Goal: Find specific page/section: Find specific page/section

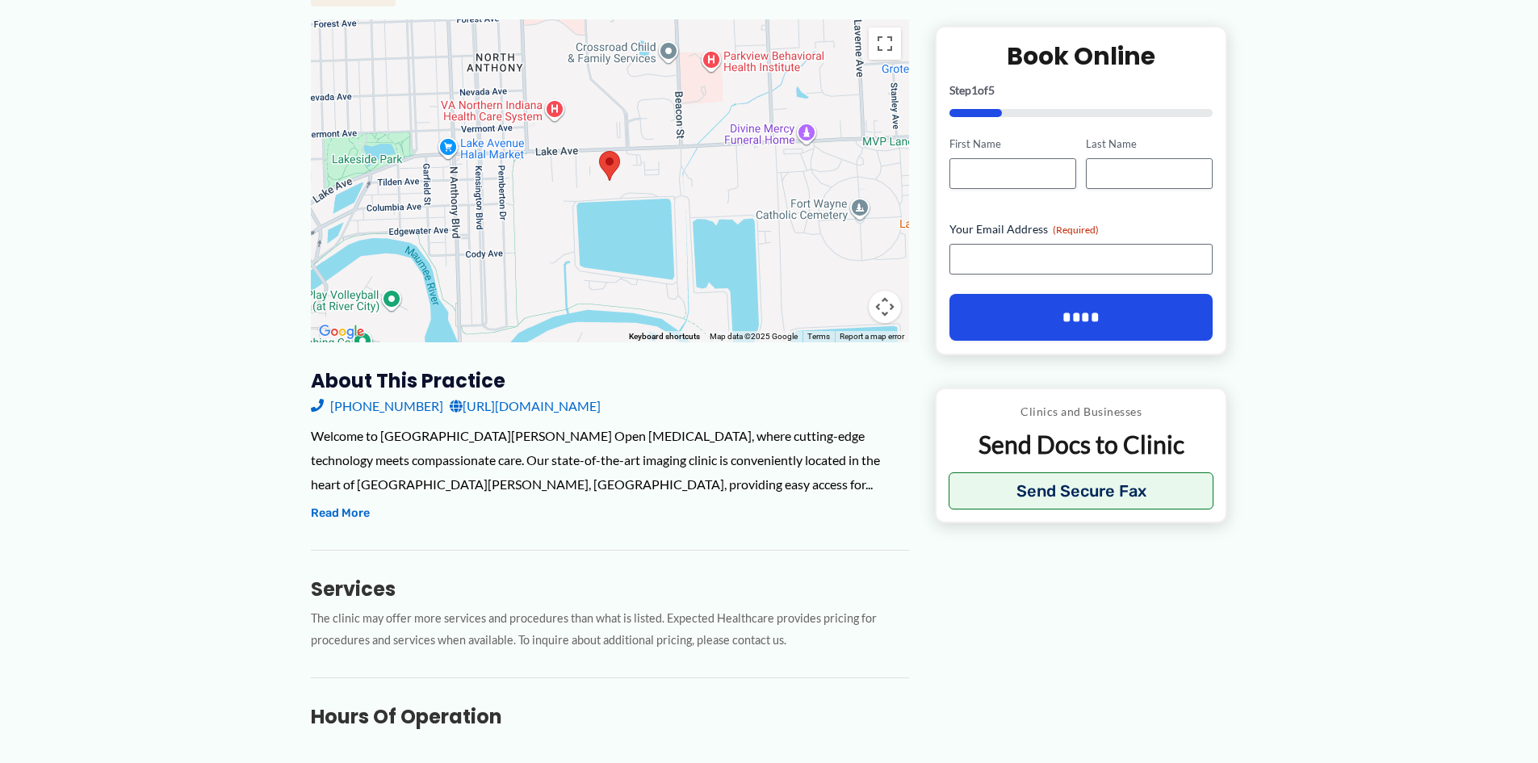
scroll to position [242, 0]
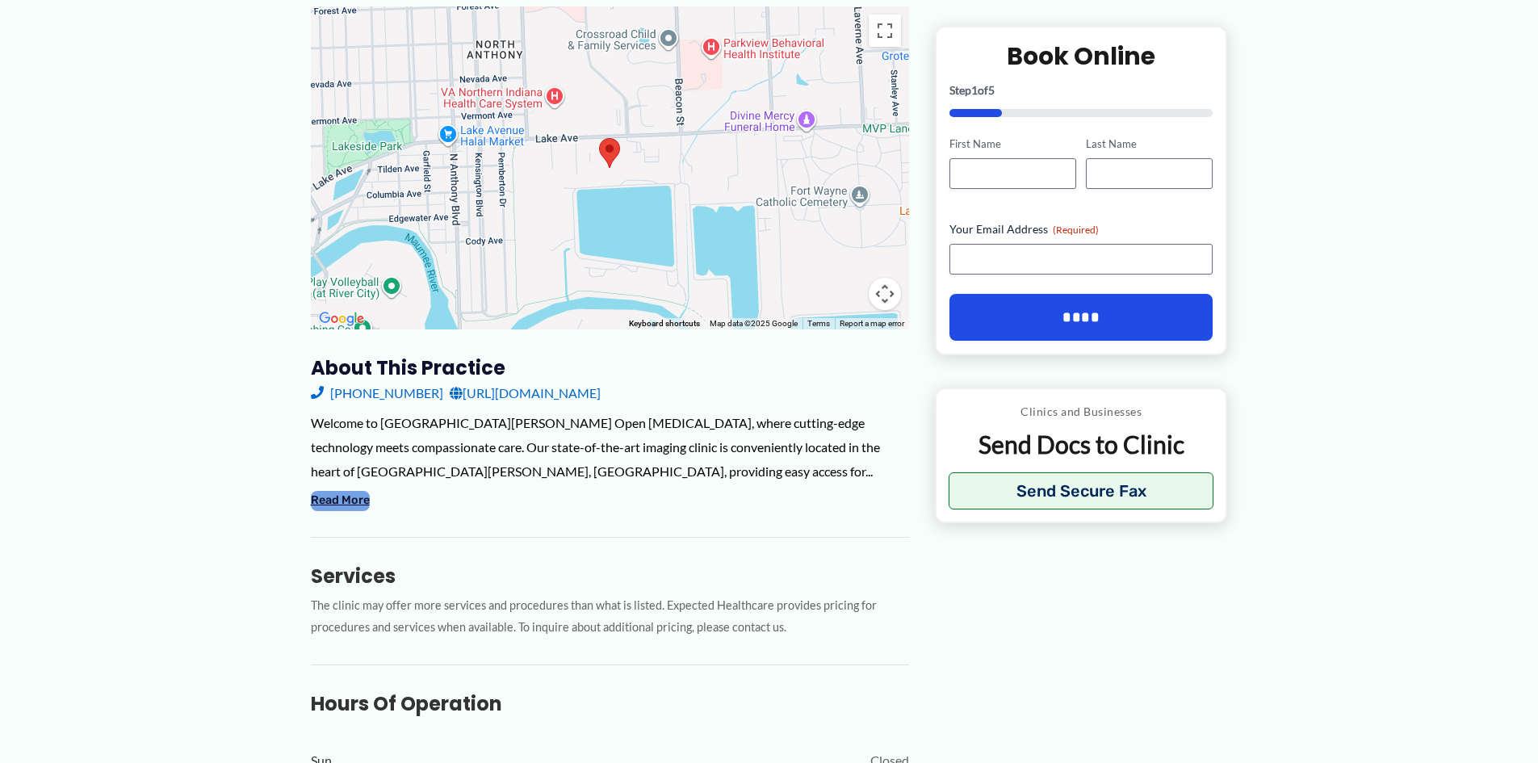
click at [345, 491] on button "Read More" at bounding box center [340, 500] width 59 height 19
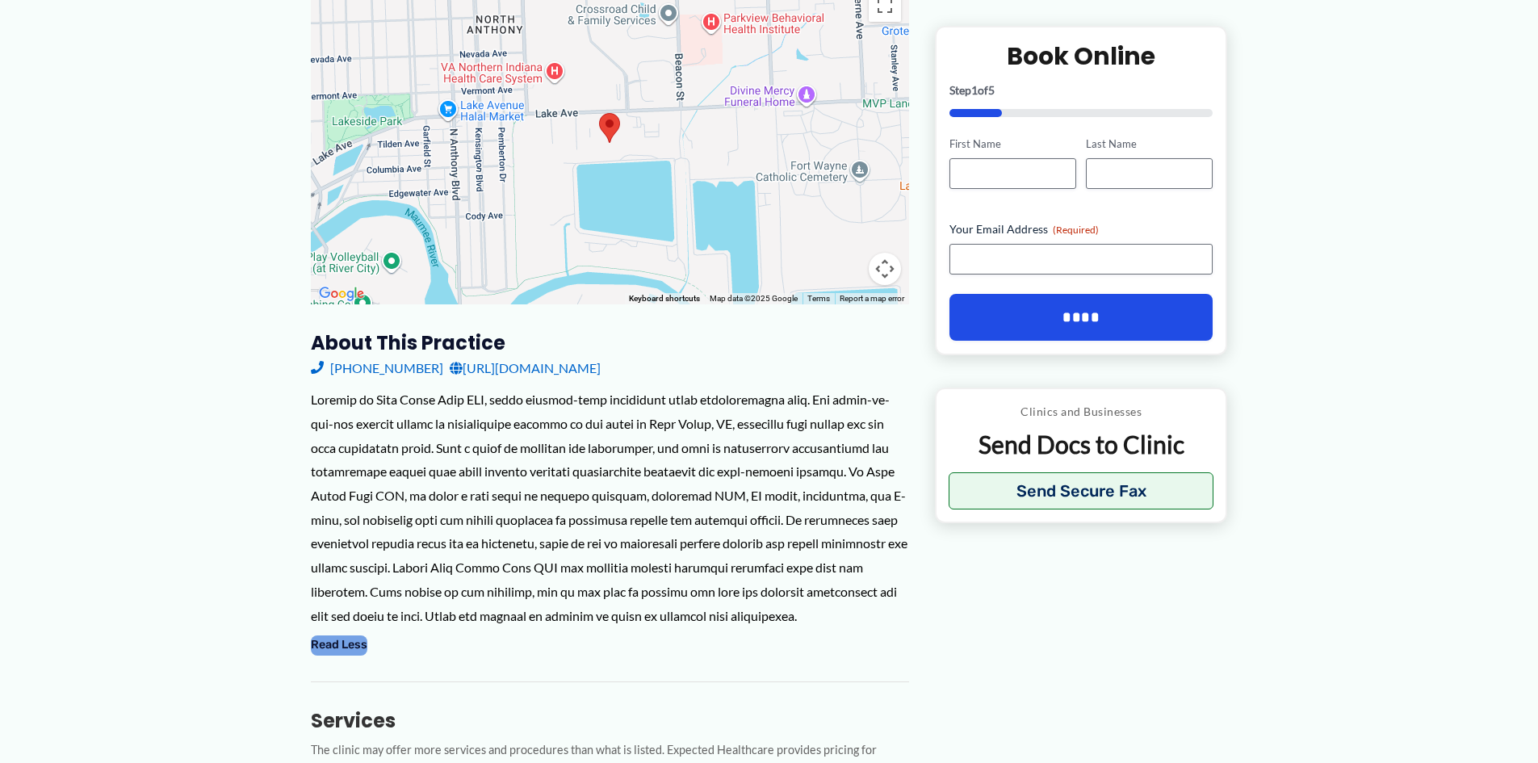
scroll to position [232, 0]
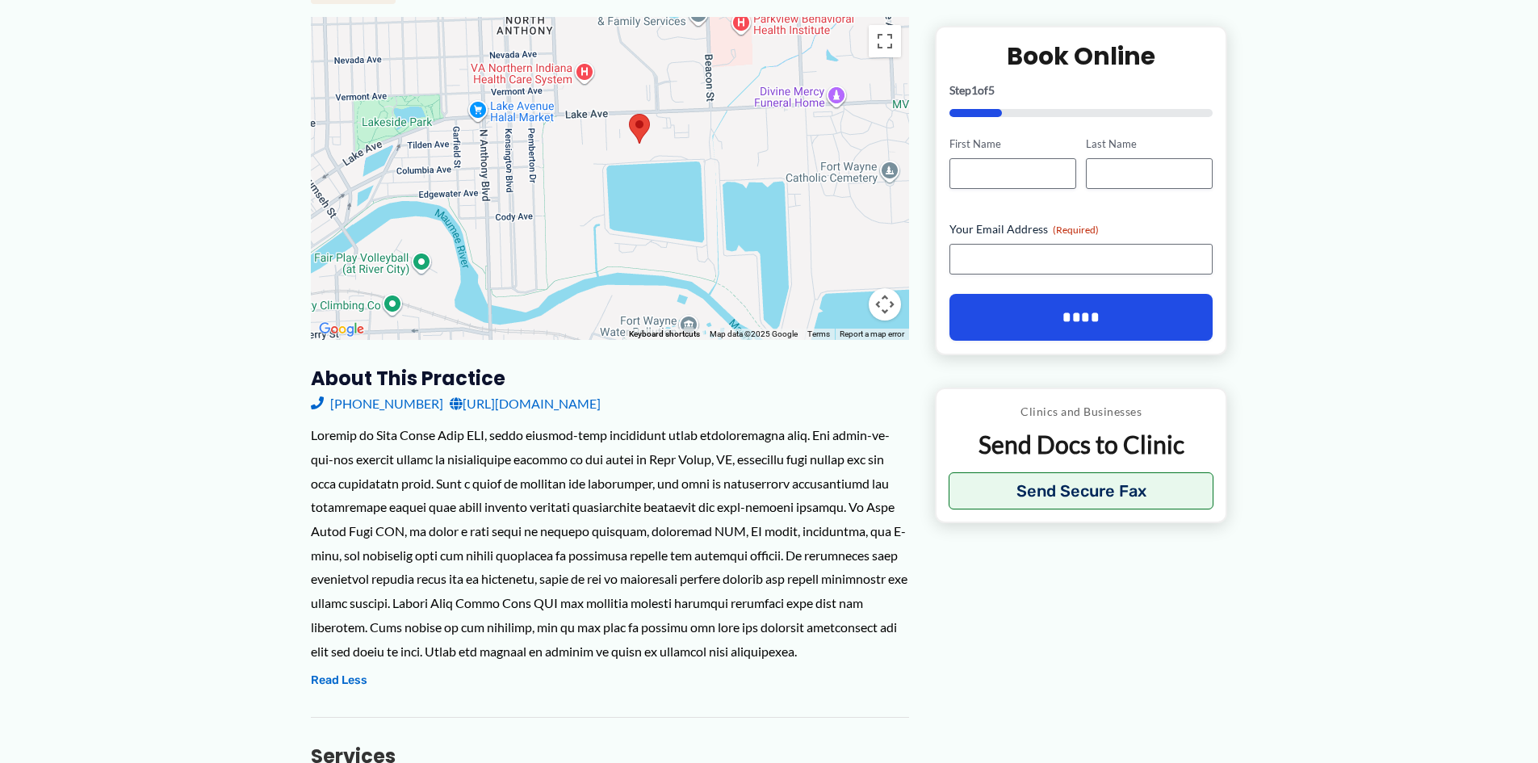
drag, startPoint x: 598, startPoint y: 206, endPoint x: 582, endPoint y: 187, distance: 24.6
click at [606, 184] on div at bounding box center [610, 178] width 598 height 323
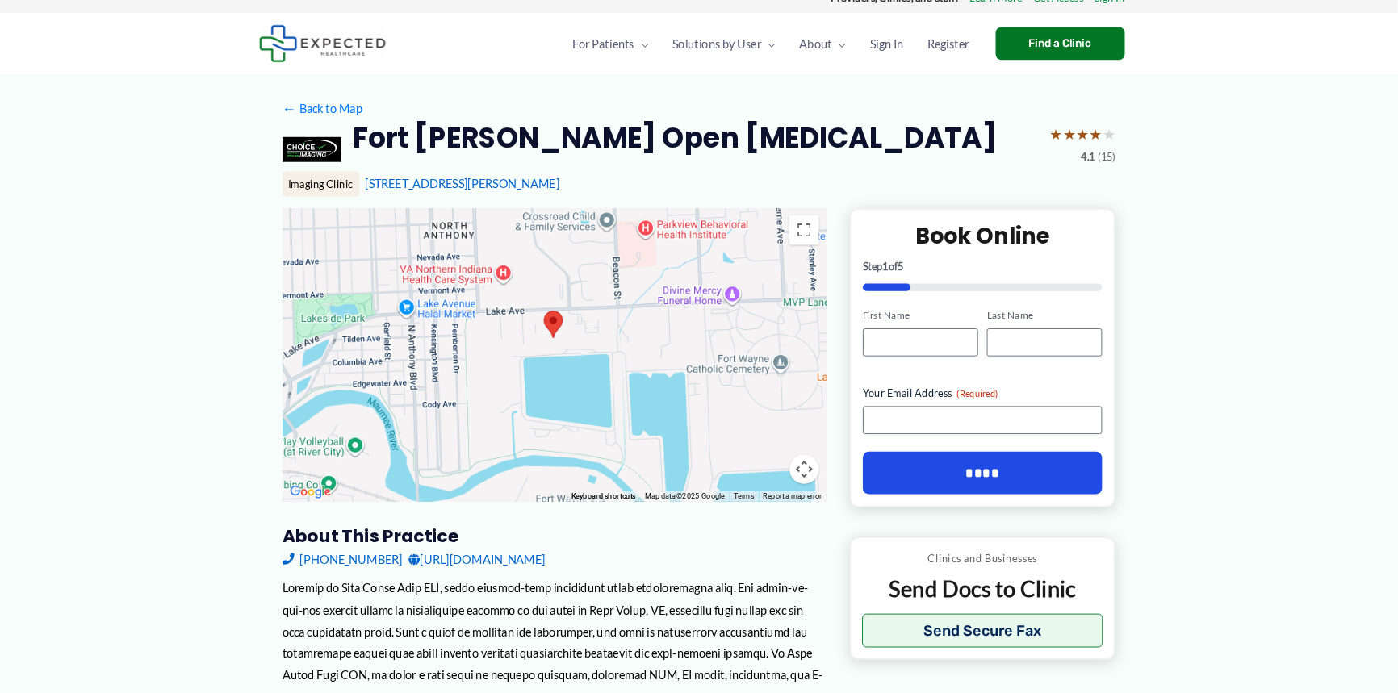
scroll to position [0, 0]
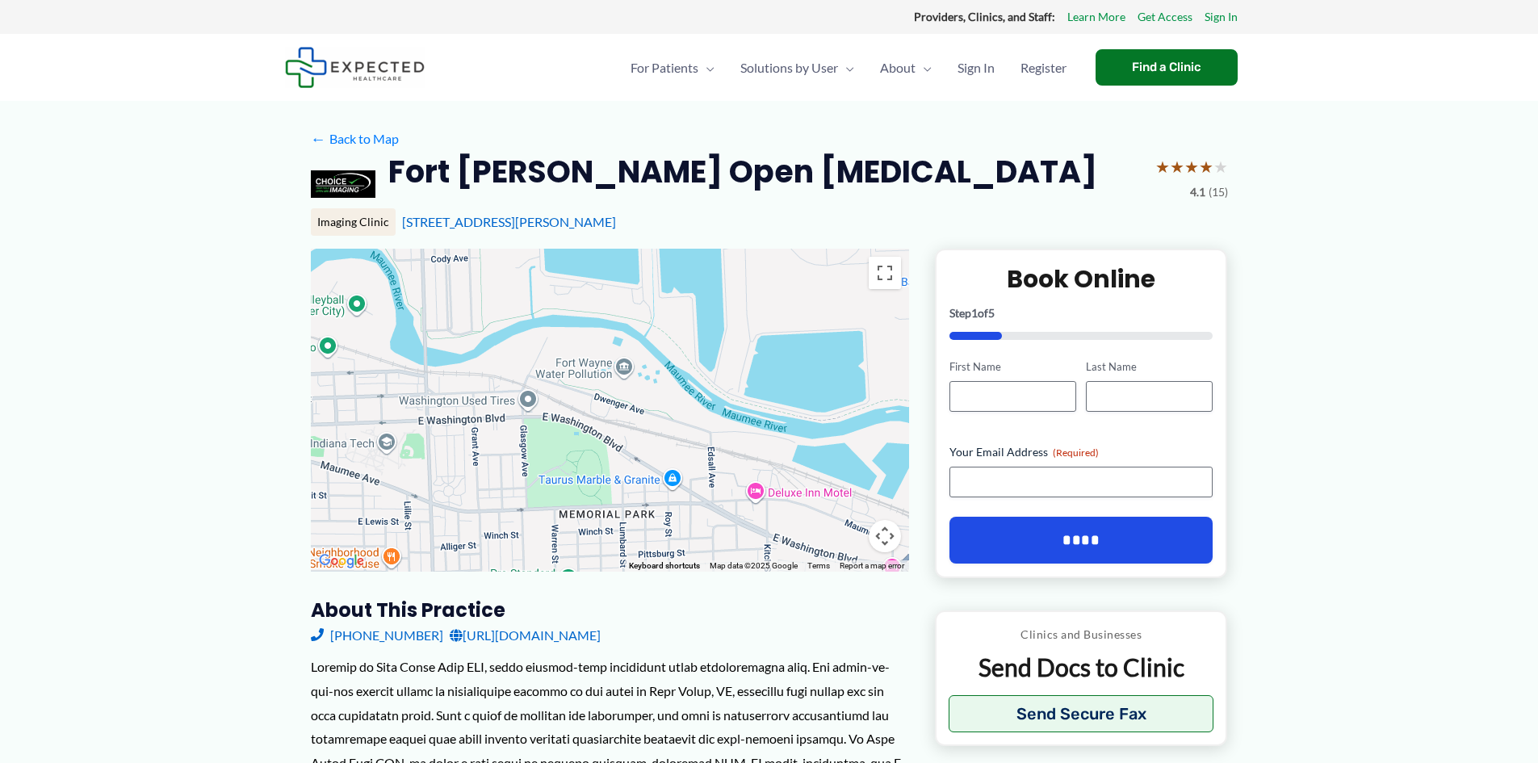
drag, startPoint x: 619, startPoint y: 422, endPoint x: 588, endPoint y: 219, distance: 205.8
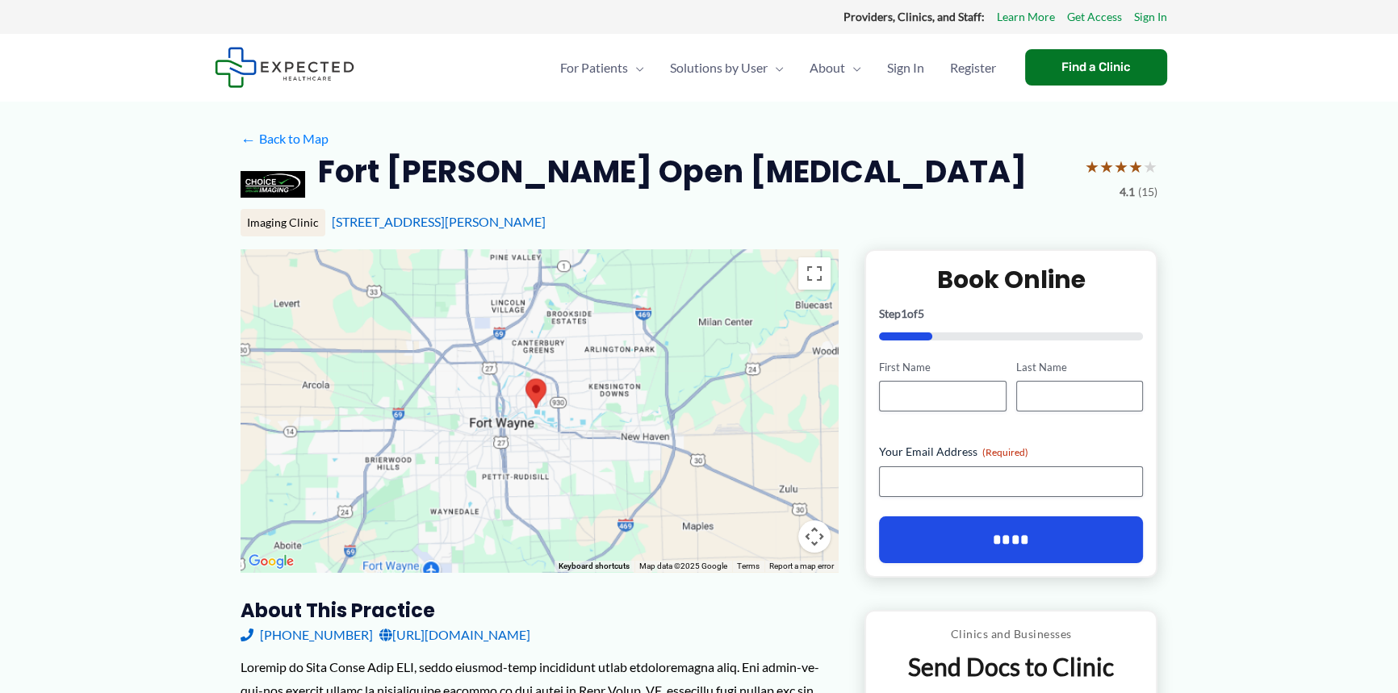
drag, startPoint x: 317, startPoint y: 380, endPoint x: 434, endPoint y: 420, distance: 123.5
click at [434, 420] on div at bounding box center [540, 410] width 598 height 323
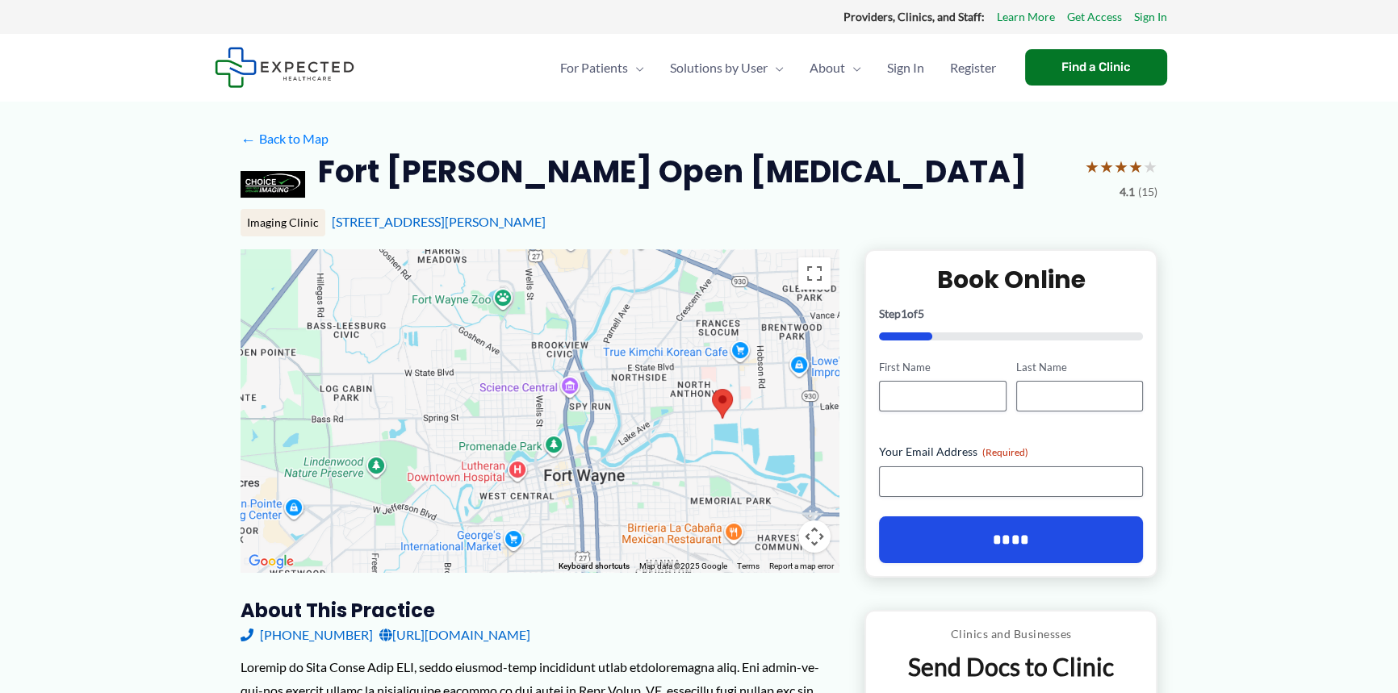
drag, startPoint x: 662, startPoint y: 383, endPoint x: 571, endPoint y: 414, distance: 95.7
click at [571, 414] on div at bounding box center [540, 410] width 598 height 323
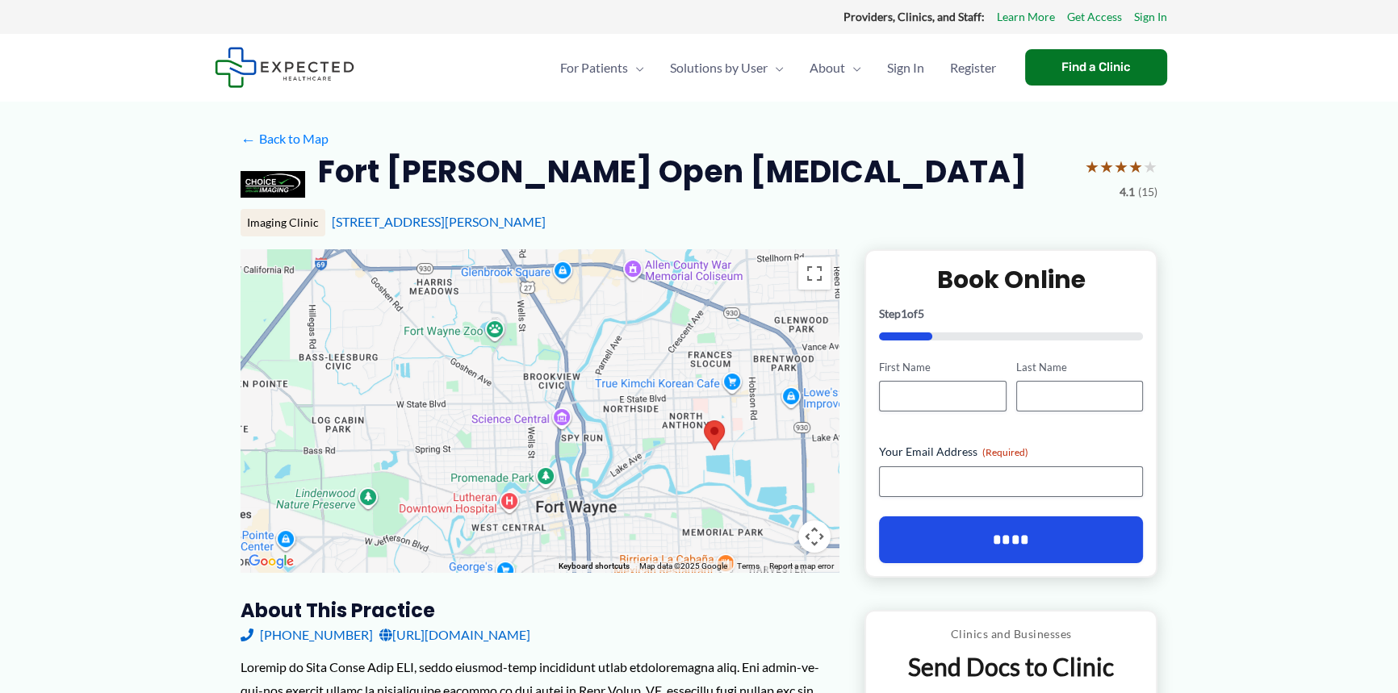
drag, startPoint x: 528, startPoint y: 345, endPoint x: 519, endPoint y: 379, distance: 34.3
click at [519, 379] on div at bounding box center [540, 410] width 598 height 323
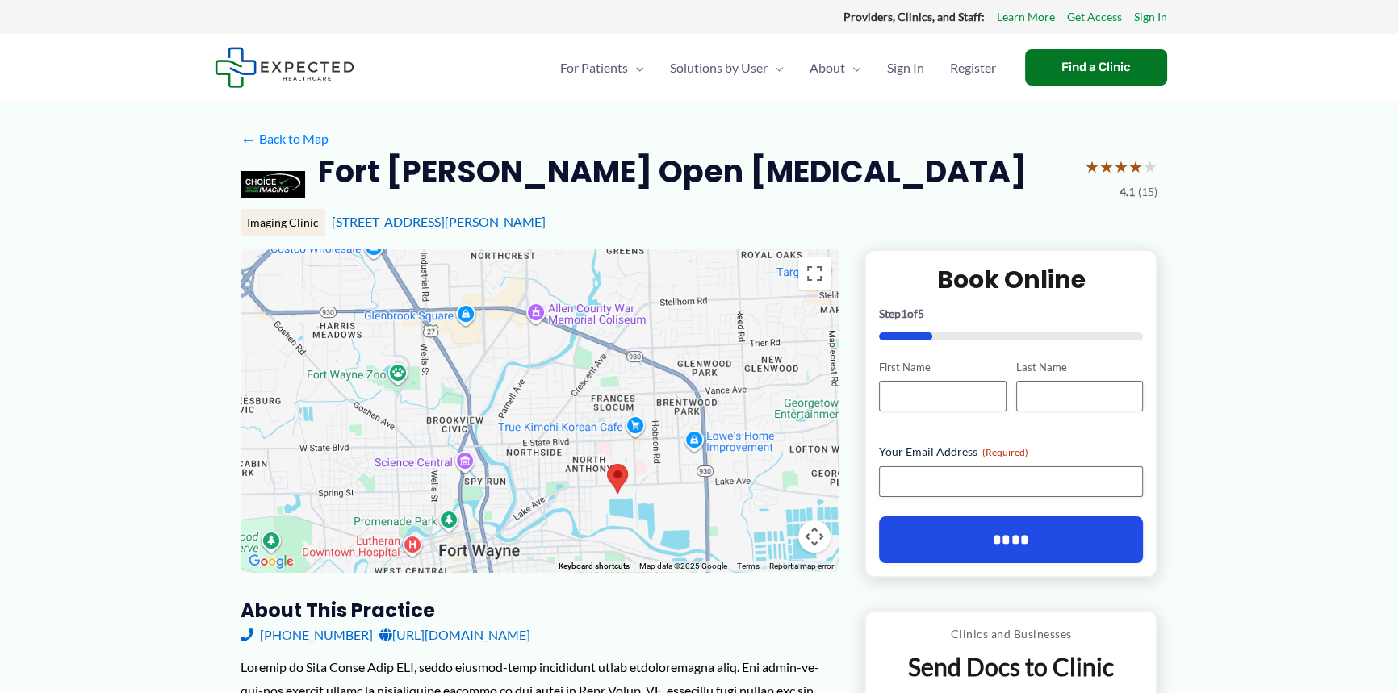
drag, startPoint x: 579, startPoint y: 362, endPoint x: 481, endPoint y: 406, distance: 107.7
click at [481, 406] on div at bounding box center [540, 410] width 598 height 323
click at [506, 388] on div at bounding box center [540, 410] width 598 height 323
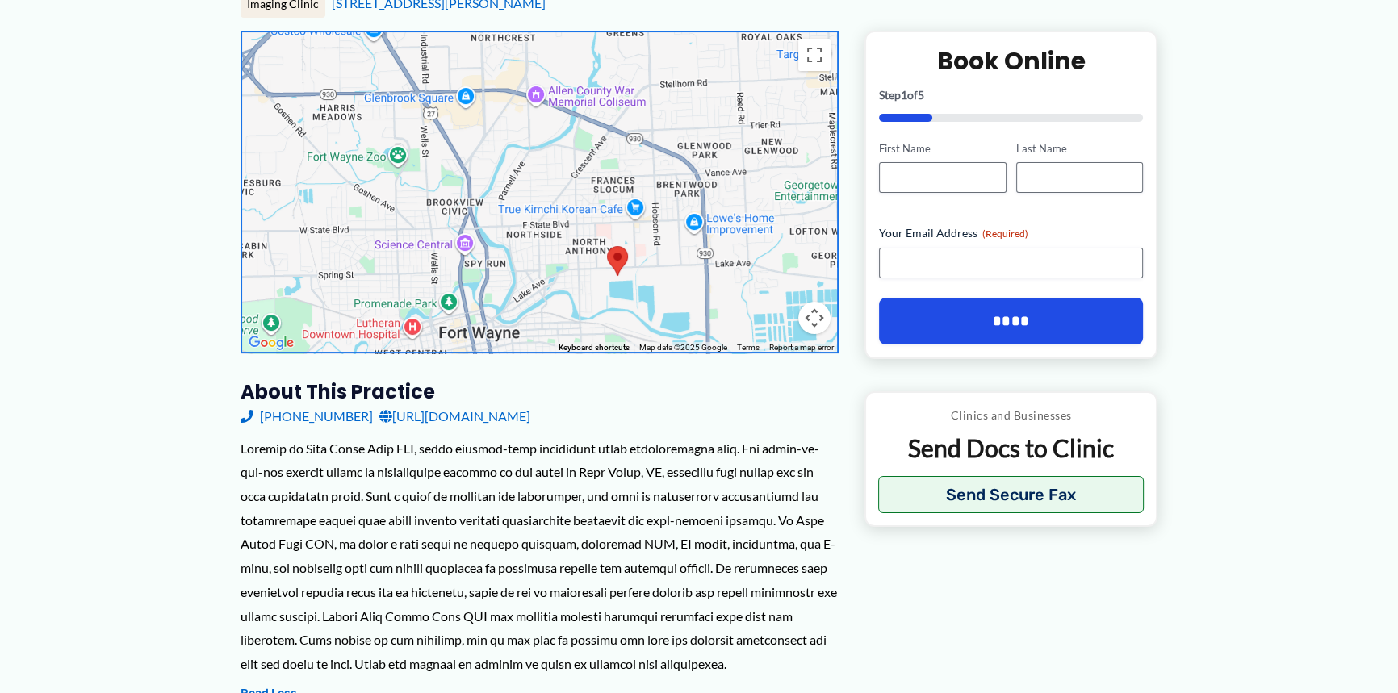
scroll to position [220, 0]
